Goal: Task Accomplishment & Management: Use online tool/utility

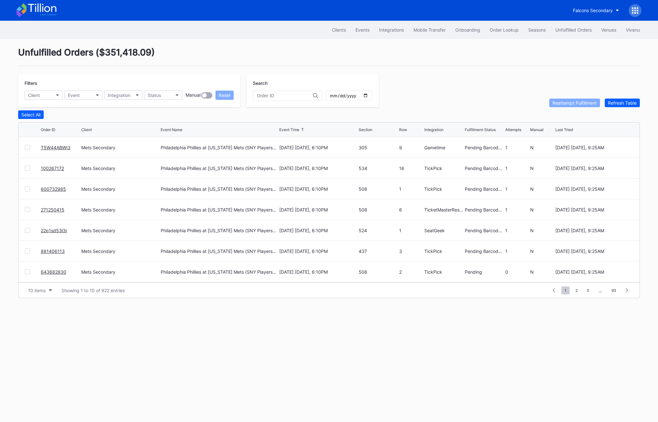
scroll to position [59, 0]
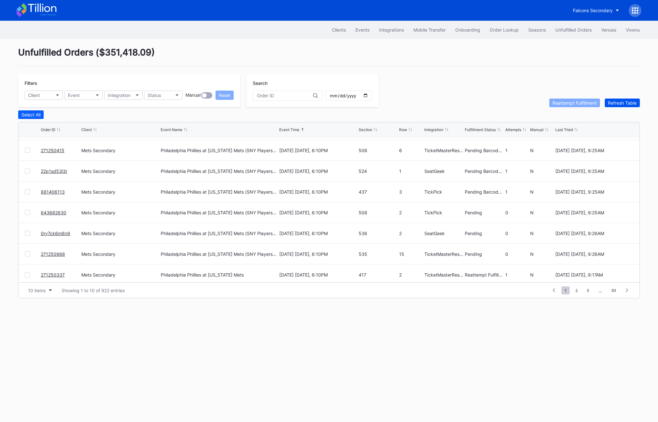
click at [625, 100] on div "Refresh Table" at bounding box center [622, 102] width 29 height 5
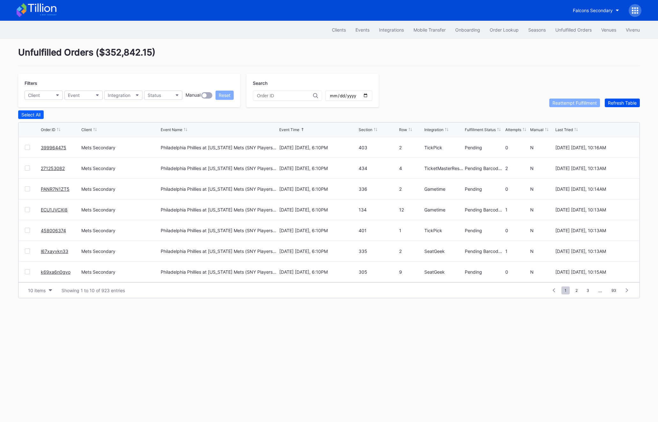
click at [614, 100] on div "Refresh Table" at bounding box center [622, 102] width 29 height 5
click at [156, 93] on div "Status" at bounding box center [154, 94] width 13 height 5
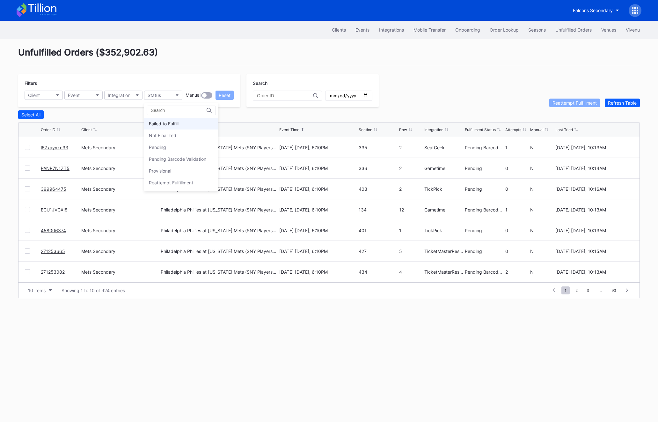
click at [158, 119] on div "Failed to Fulfill" at bounding box center [181, 124] width 74 height 12
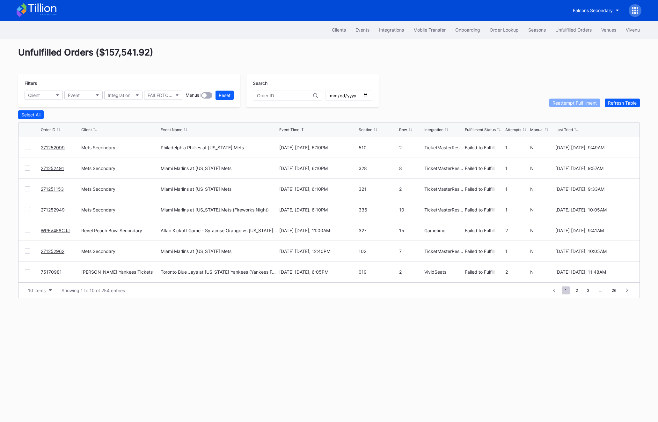
click at [26, 150] on div "271252099 Mets Secondary Philadelphia Phillies at [US_STATE] Mets [DATE] [DATE]…" at bounding box center [328, 147] width 621 height 21
click at [28, 148] on div at bounding box center [27, 147] width 5 height 5
click at [28, 169] on div at bounding box center [27, 167] width 5 height 5
click at [28, 185] on div "271251153 Mets Secondary Miami Marlins at [US_STATE][GEOGRAPHIC_DATA] [DATE] [D…" at bounding box center [328, 188] width 621 height 21
click at [25, 188] on div at bounding box center [27, 188] width 5 height 5
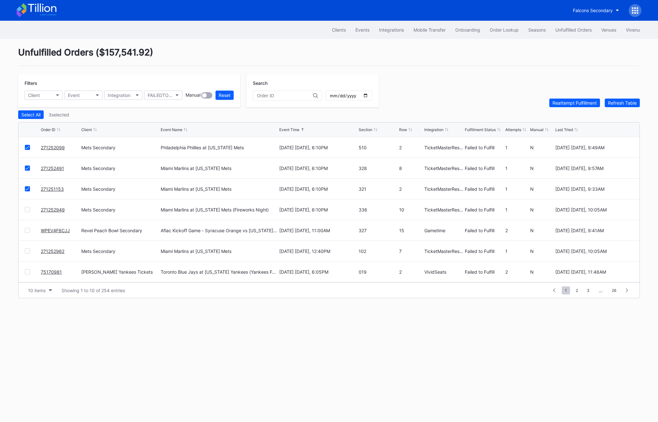
click at [25, 205] on div "271252949 Mets Secondary Miami Marlins at [US_STATE] Mets (Fireworks Night) [DA…" at bounding box center [328, 209] width 621 height 21
click at [25, 209] on div at bounding box center [27, 209] width 5 height 5
click at [561, 105] on button "Reattempt Fulfillment" at bounding box center [574, 102] width 51 height 9
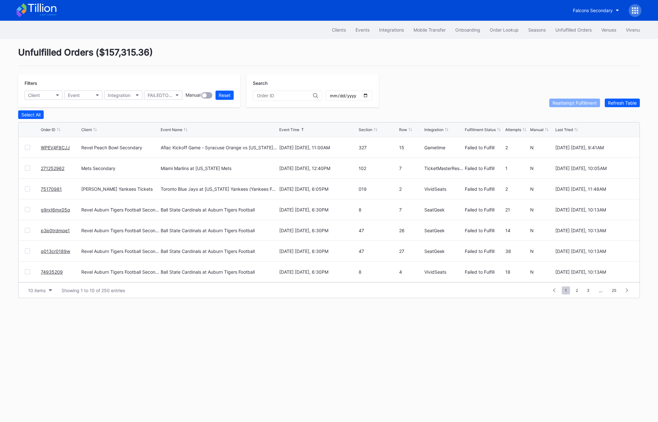
click at [25, 168] on div at bounding box center [27, 167] width 5 height 5
click at [582, 102] on div "Reattempt Fulfillment" at bounding box center [574, 102] width 44 height 5
